Goal: Obtain resource: Download file/media

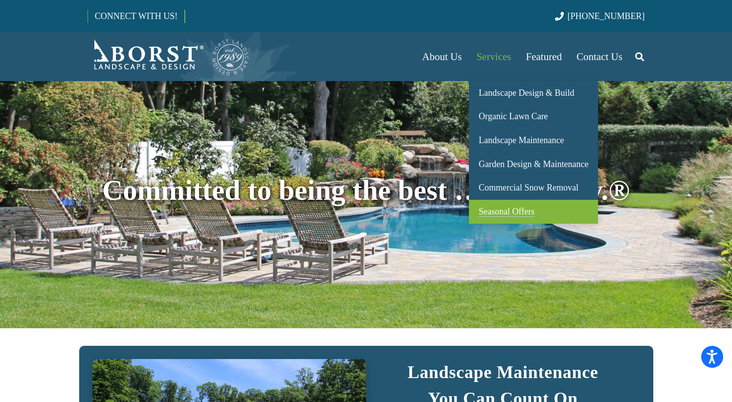
click at [502, 213] on span "Seasonal Offers" at bounding box center [507, 212] width 56 height 10
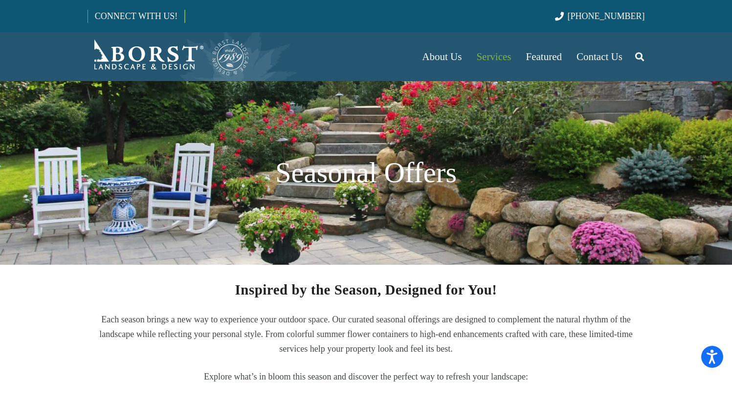
click at [481, 311] on div "Inspired by the Season, Designed for You! Each season brings a new way to exper…" at bounding box center [365, 360] width 557 height 154
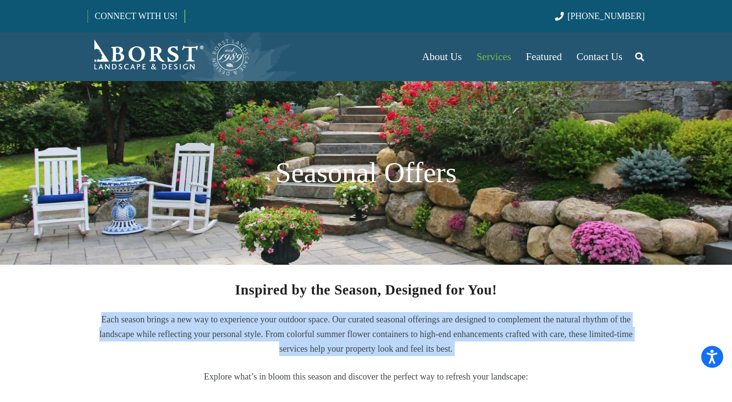
click at [477, 323] on p "Each season brings a new way to experience your outdoor space. Our curated seas…" at bounding box center [365, 334] width 557 height 44
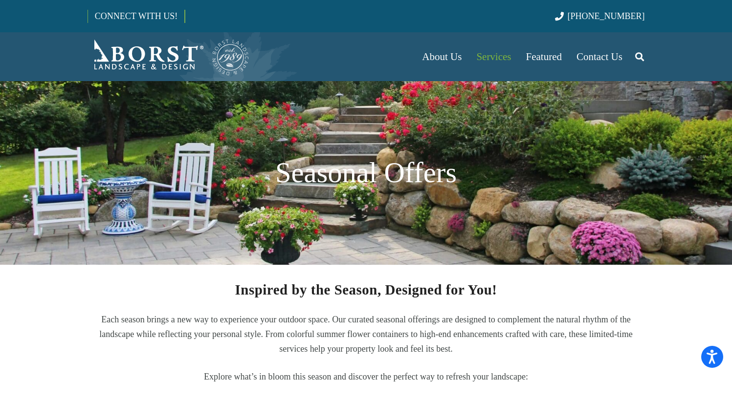
click at [477, 323] on p "Each season brings a new way to experience your outdoor space. Our curated seas…" at bounding box center [365, 334] width 557 height 44
click at [415, 341] on p "Each season brings a new way to experience your outdoor space. Our curated seas…" at bounding box center [365, 334] width 557 height 44
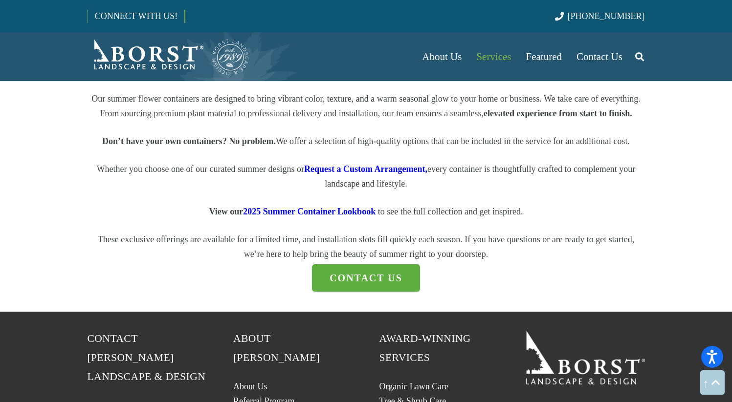
scroll to position [1275, 0]
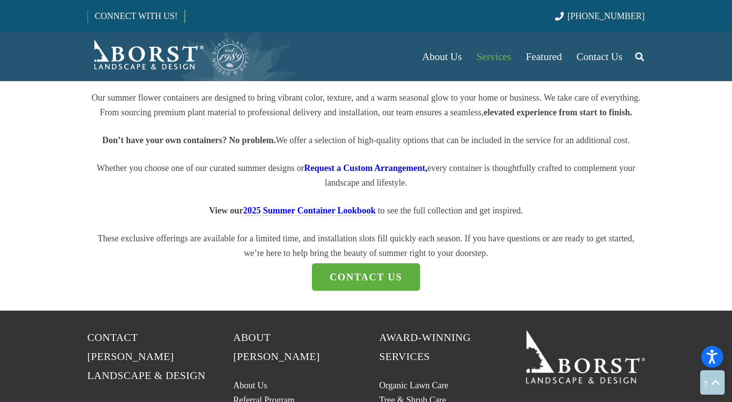
click at [354, 216] on span "2025 Summer Container Lookbook" at bounding box center [309, 211] width 132 height 10
